Goal: Task Accomplishment & Management: Manage account settings

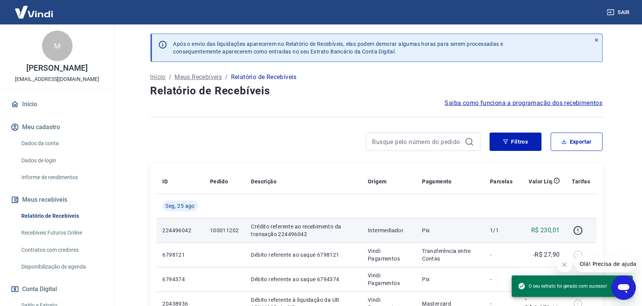
scroll to position [92, 0]
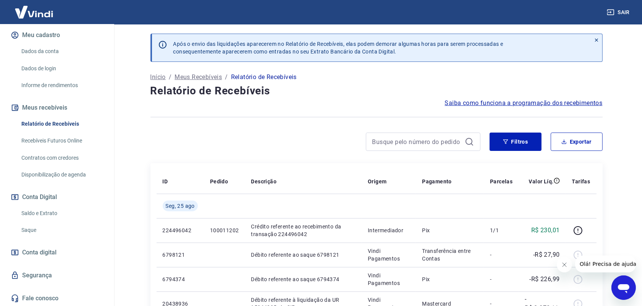
click at [36, 232] on link "Saque" at bounding box center [61, 230] width 87 height 16
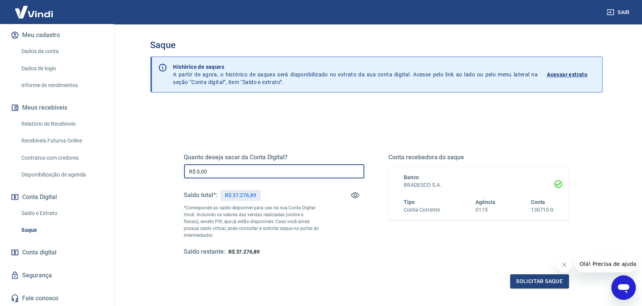
drag, startPoint x: 192, startPoint y: 175, endPoint x: 178, endPoint y: 175, distance: 14.5
click at [178, 175] on div "Quanto deseja sacar da Conta Digital? R$ 0,00 ​ Saldo total*: R$ 37.276,89 *Cor…" at bounding box center [376, 209] width 403 height 178
type input "R$ 37.276,89"
click at [539, 281] on button "Solicitar saque" at bounding box center [539, 281] width 59 height 14
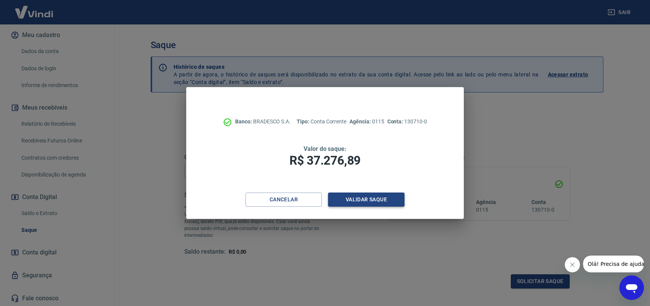
click at [383, 201] on button "Validar saque" at bounding box center [366, 200] width 76 height 14
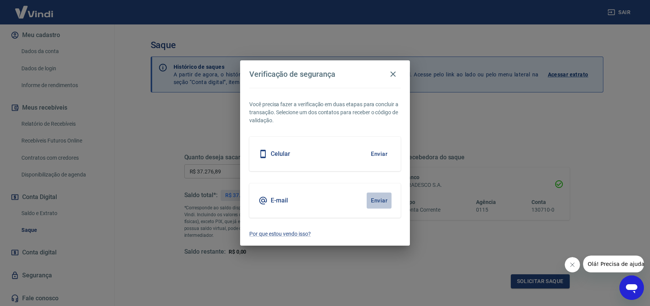
click at [374, 201] on button "Enviar" at bounding box center [378, 201] width 25 height 16
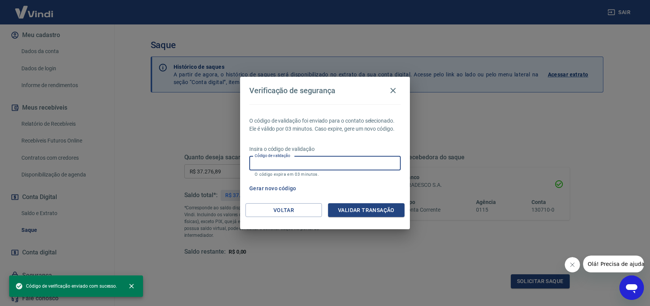
click at [319, 161] on input "Código de validação" at bounding box center [324, 163] width 151 height 14
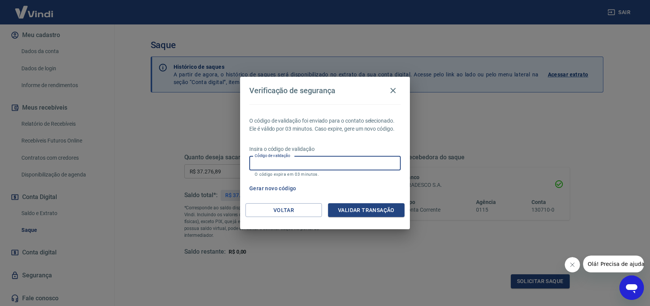
paste input "537193"
type input "537193"
click at [371, 206] on button "Validar transação" at bounding box center [366, 210] width 76 height 14
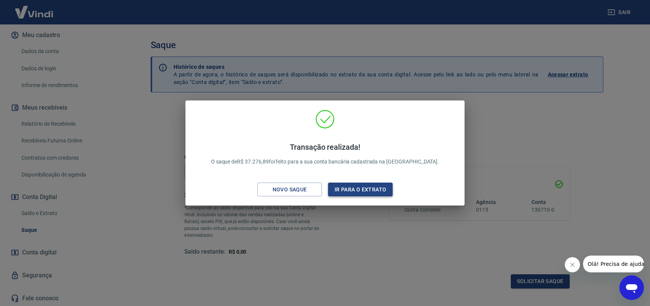
click at [345, 190] on button "Ir para o extrato" at bounding box center [360, 190] width 65 height 14
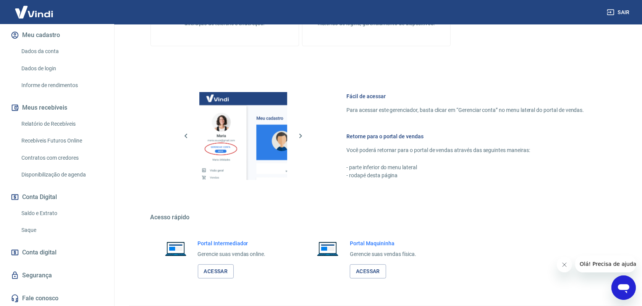
scroll to position [290, 0]
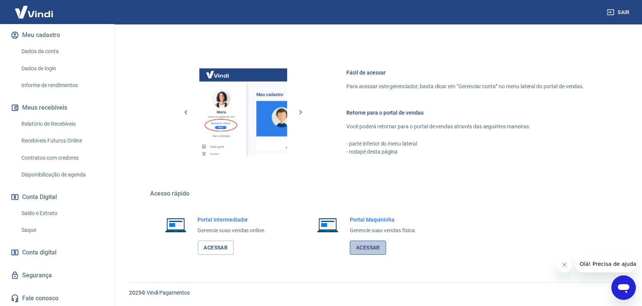
click at [370, 246] on link "Acessar" at bounding box center [368, 248] width 36 height 14
